Goal: Information Seeking & Learning: Check status

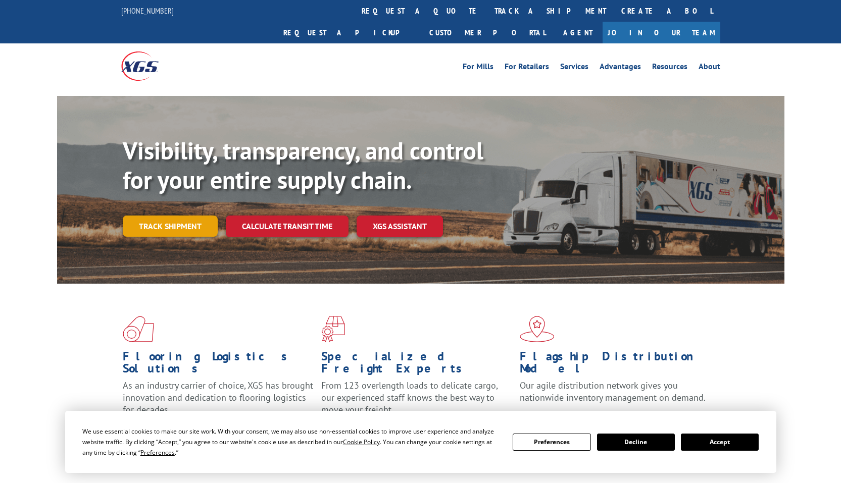
click at [177, 216] on link "Track shipment" at bounding box center [170, 226] width 95 height 21
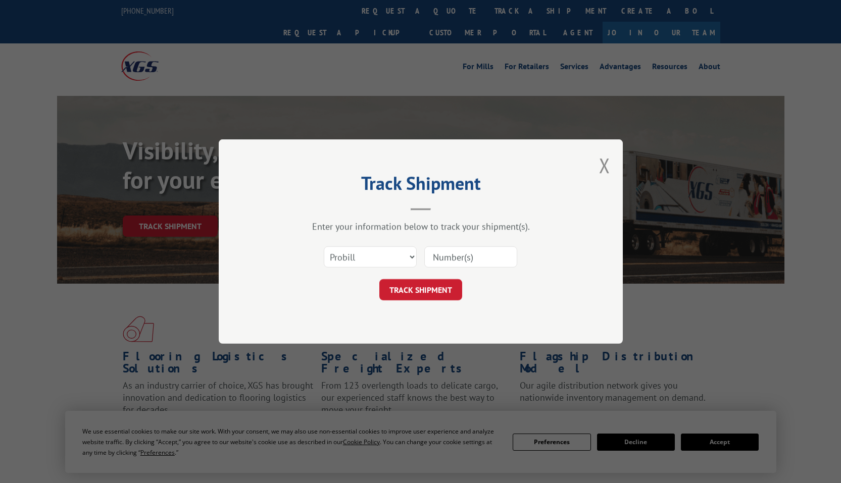
drag, startPoint x: 629, startPoint y: 442, endPoint x: 623, endPoint y: 439, distance: 6.8
click at [628, 441] on div "Track Shipment Enter your information below to track your shipment(s). Select c…" at bounding box center [420, 241] width 841 height 483
select select "po"
click at [324, 246] on select "Select category... Probill BOL PO" at bounding box center [370, 256] width 93 height 21
click at [473, 253] on input at bounding box center [470, 256] width 93 height 21
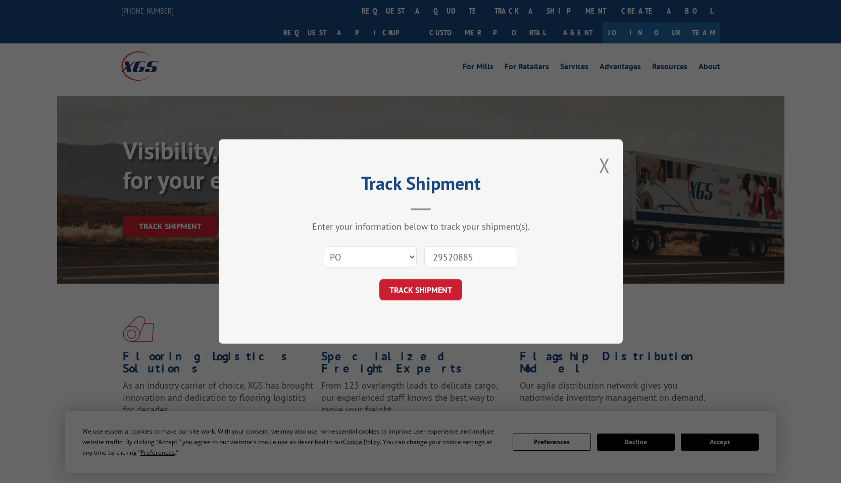
type input "295208859"
click button "TRACK SHIPMENT" at bounding box center [420, 289] width 83 height 21
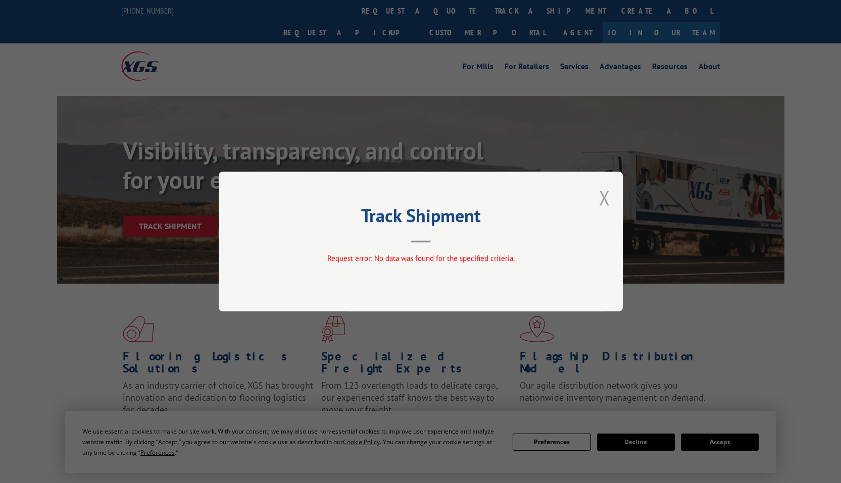
click at [605, 202] on button "Close modal" at bounding box center [604, 197] width 11 height 27
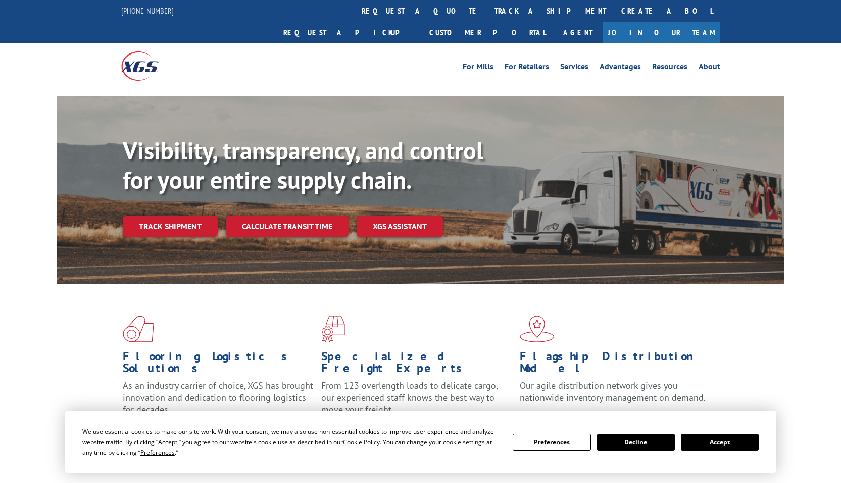
click at [221, 241] on div "Visibility, transparency, and control for your entire supply chain. Track shipm…" at bounding box center [454, 206] width 662 height 141
click at [185, 216] on link "Track shipment" at bounding box center [170, 226] width 95 height 21
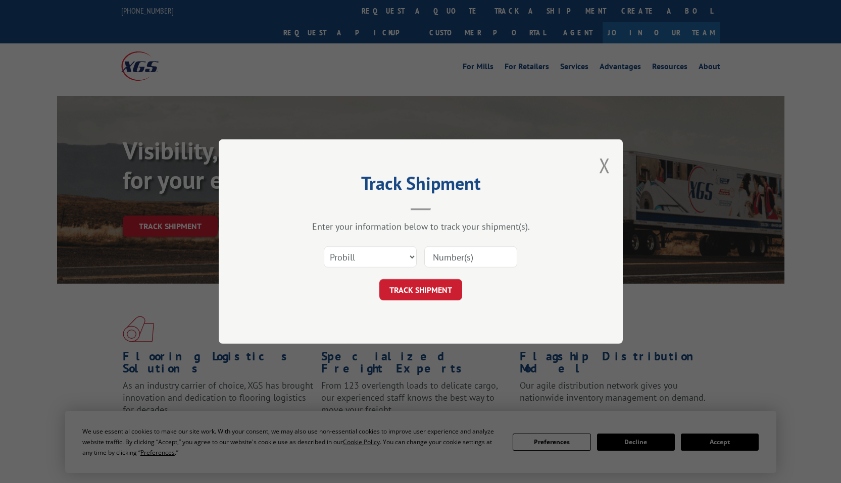
click at [477, 258] on input at bounding box center [470, 256] width 93 height 21
type input "102921638306"
click button "TRACK SHIPMENT" at bounding box center [420, 289] width 83 height 21
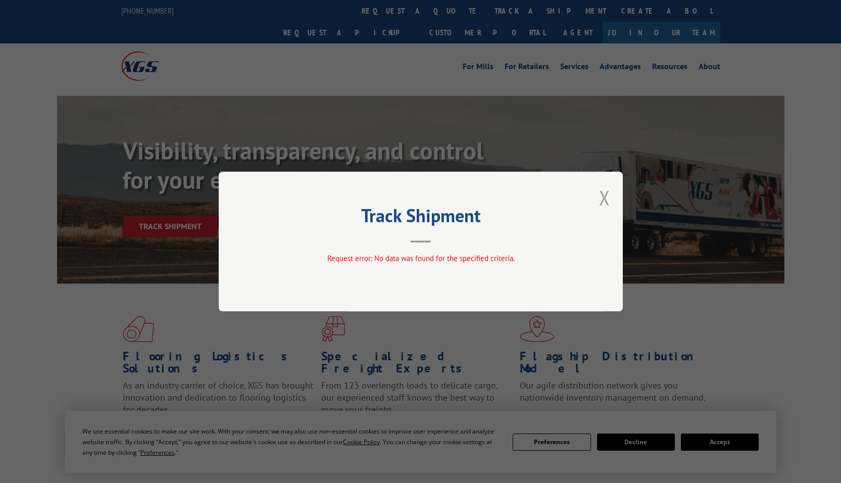
click at [600, 201] on button "Close modal" at bounding box center [604, 197] width 11 height 27
